Goal: Information Seeking & Learning: Learn about a topic

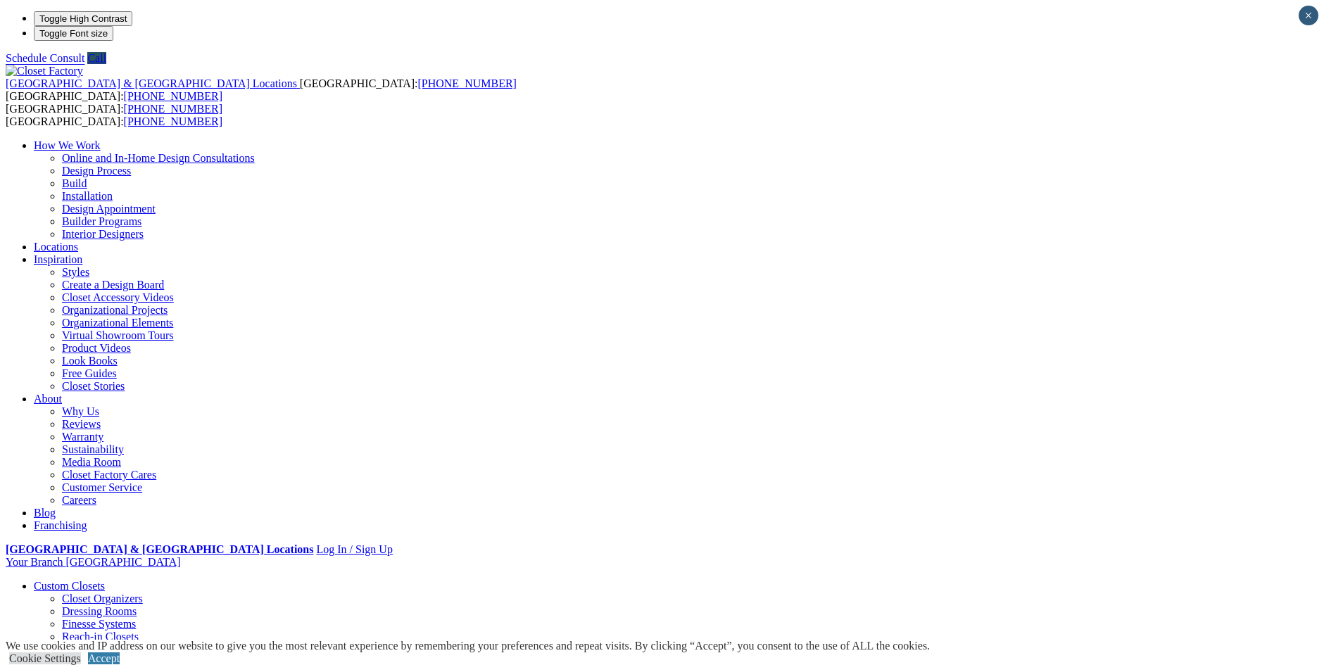
click at [126, 631] on link "Reach-in Closets" at bounding box center [100, 637] width 77 height 12
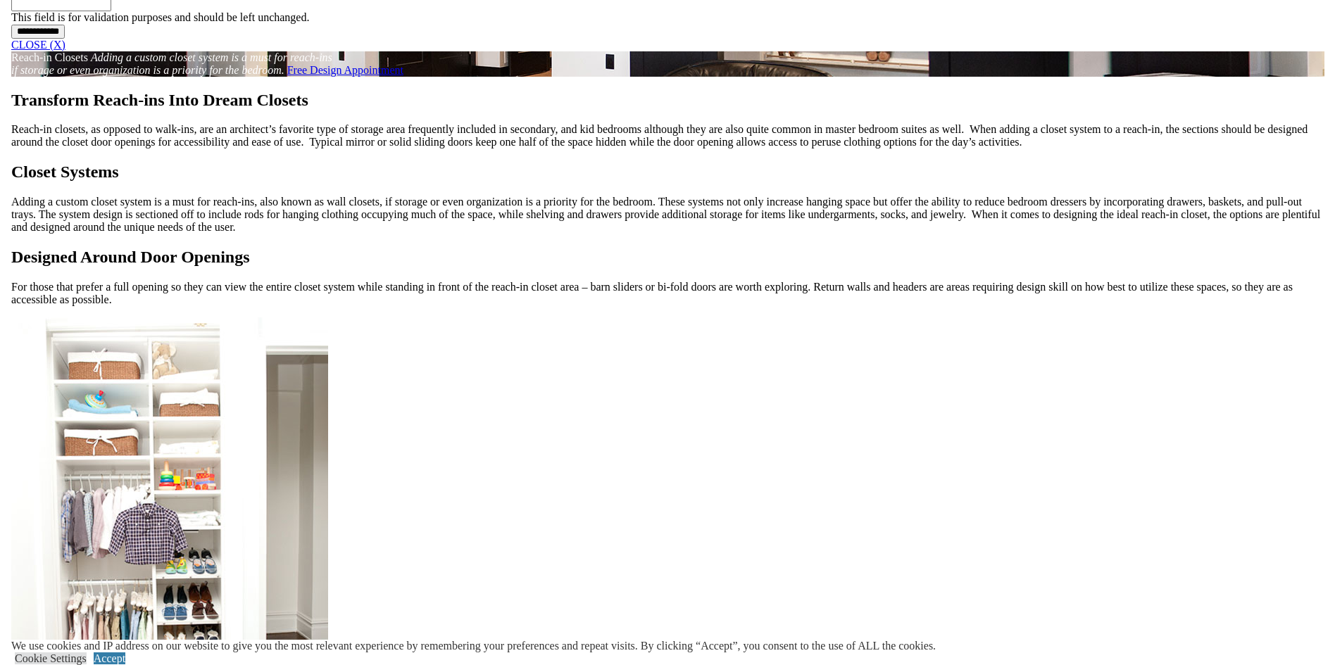
scroll to position [1267, 0]
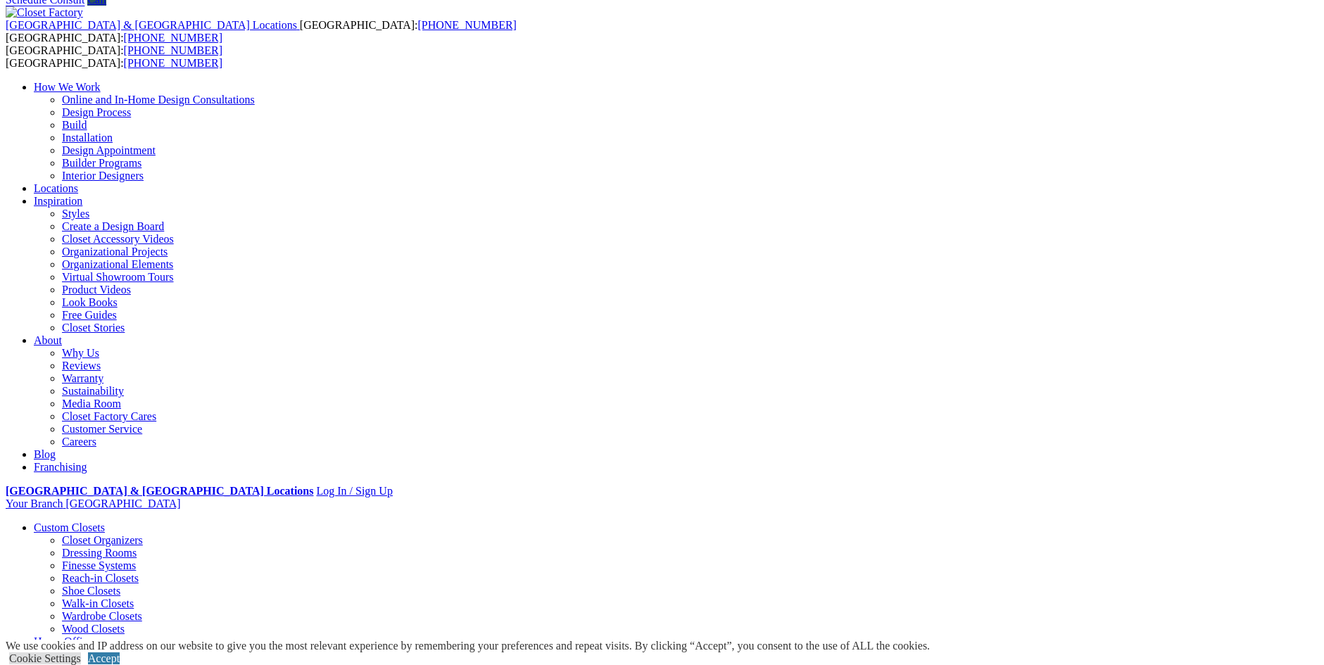
scroll to position [0, 0]
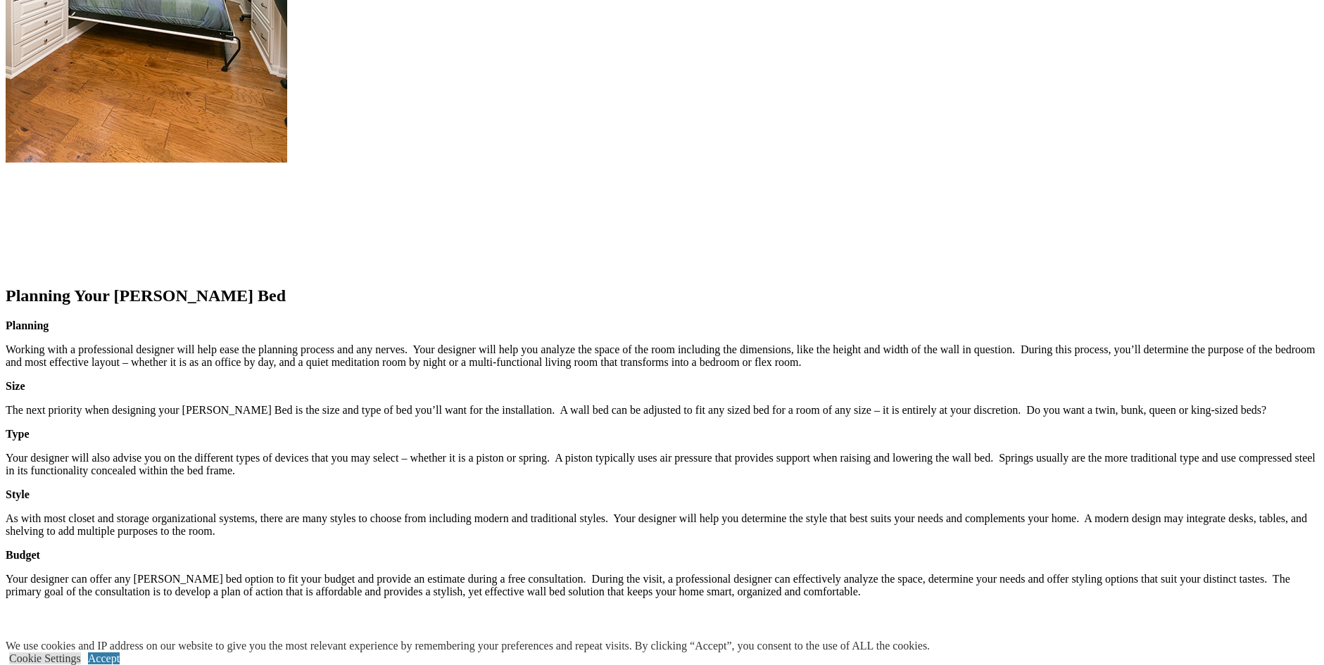
scroll to position [2042, 0]
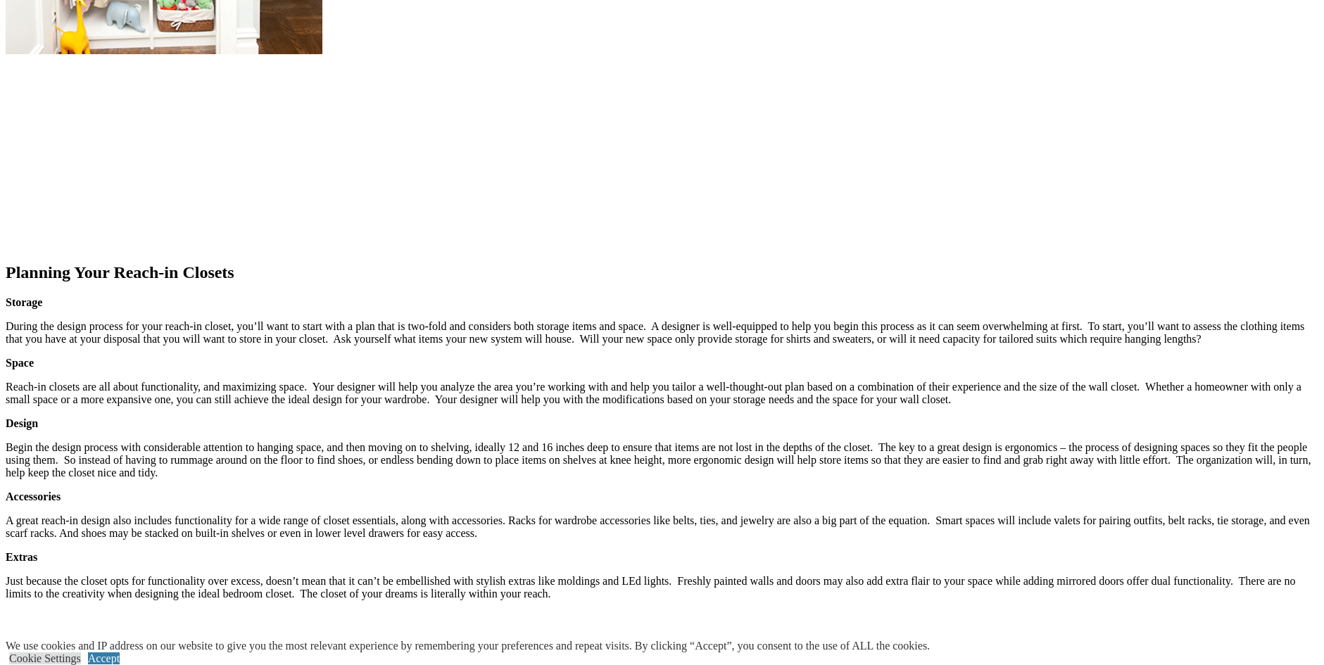
scroll to position [1971, 0]
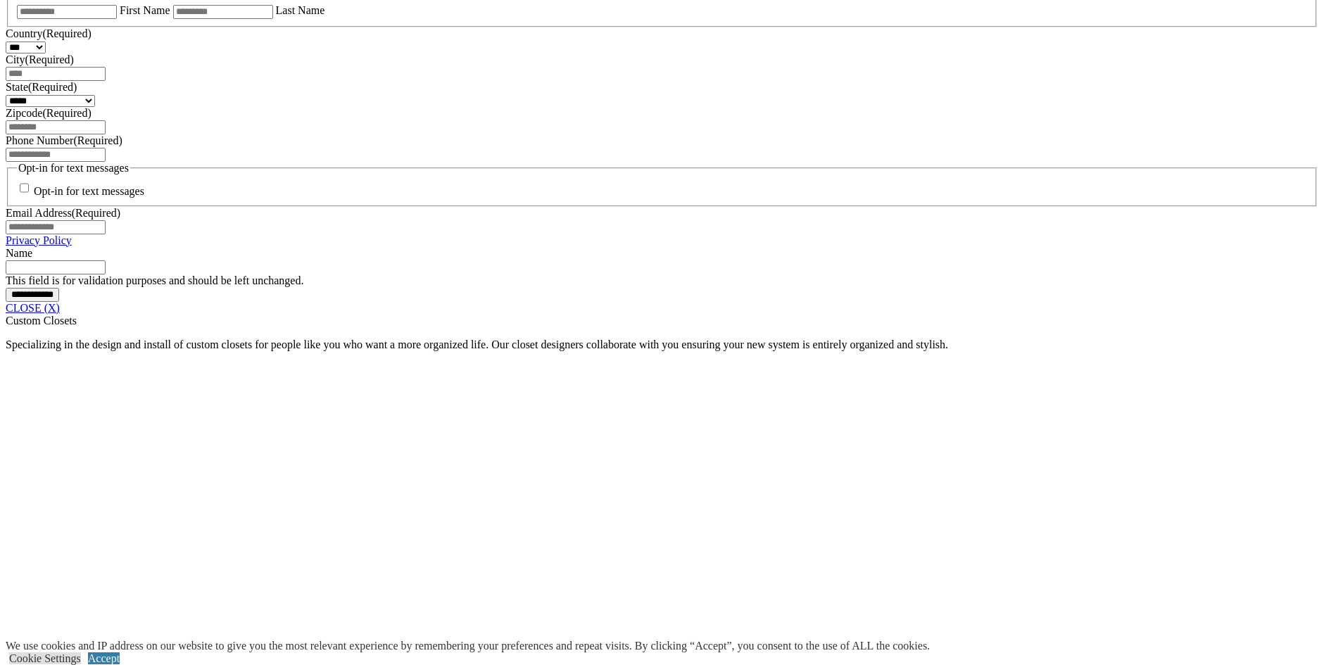
scroll to position [1126, 0]
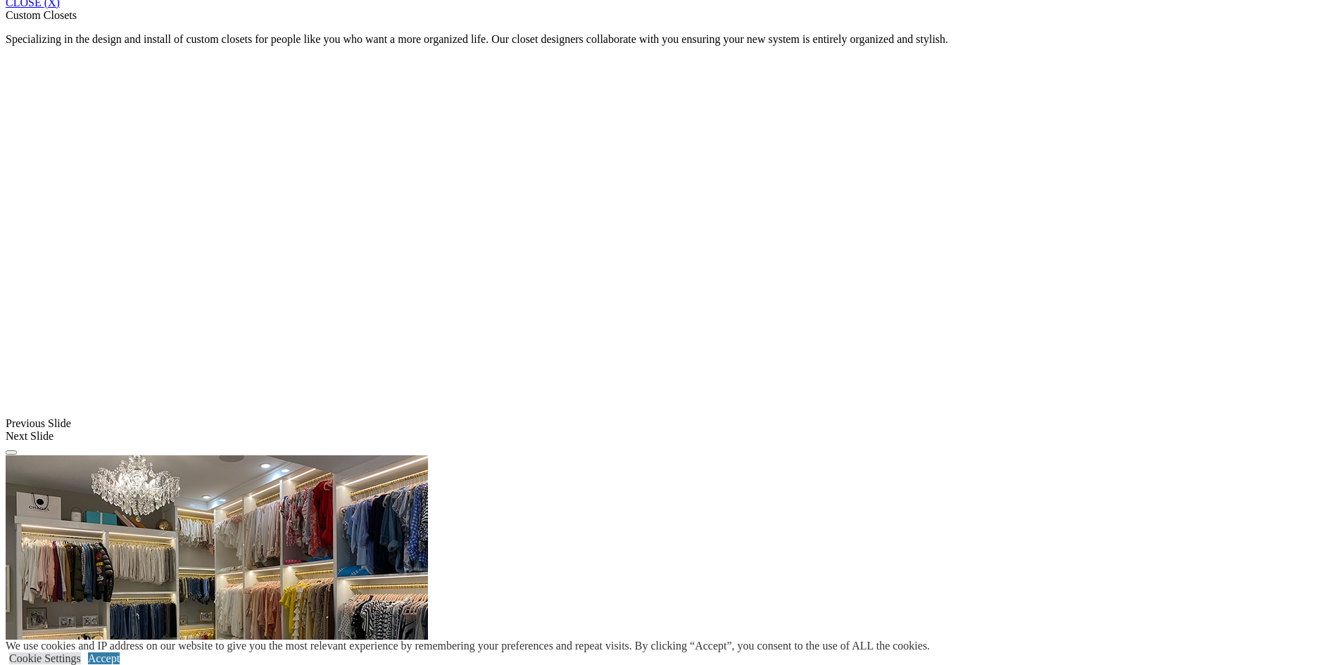
scroll to position [1338, 0]
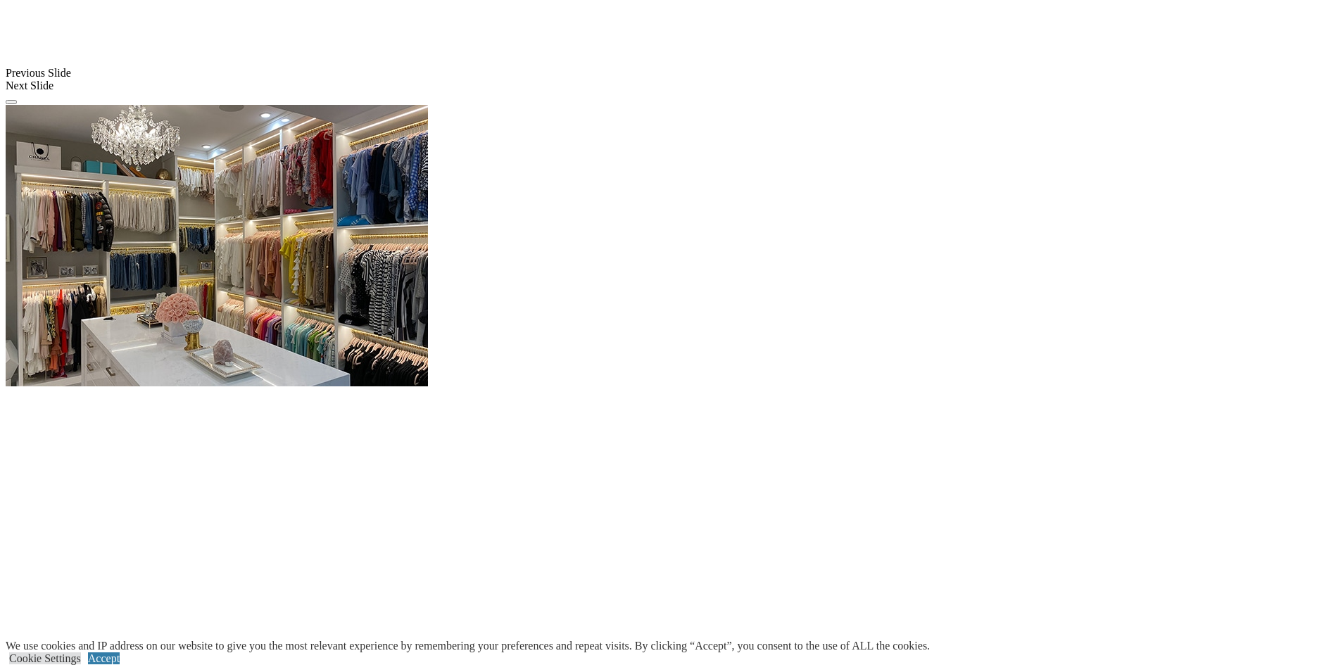
scroll to position [1619, 0]
